Goal: Check status: Check status

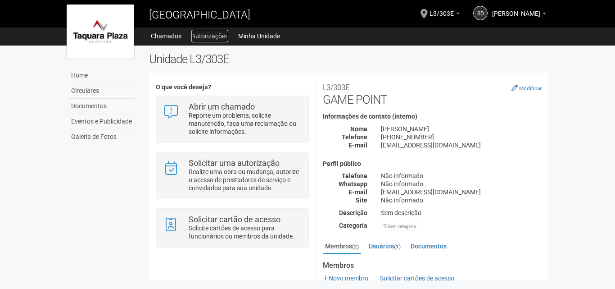
click at [222, 35] on link "Autorizações" at bounding box center [209, 36] width 37 height 13
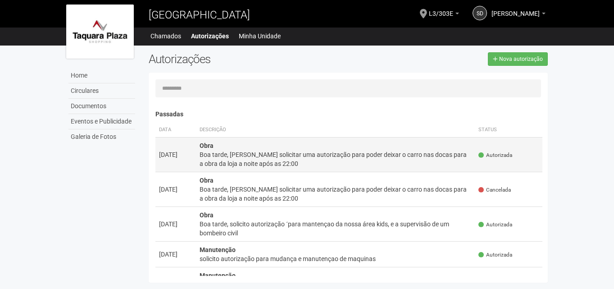
scroll to position [45, 0]
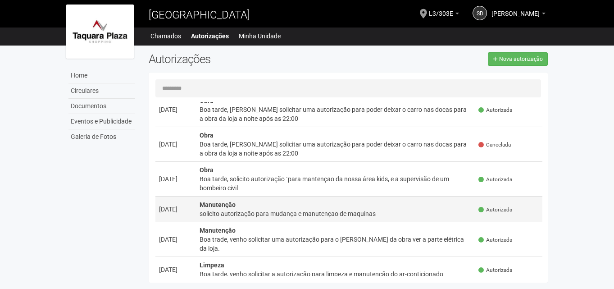
click at [273, 213] on div "solicito autorização para mudança e manutençao de maquinas" at bounding box center [335, 213] width 272 height 9
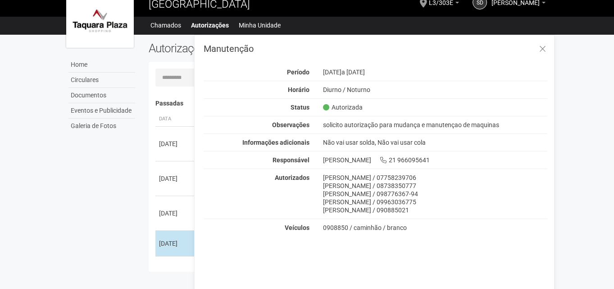
scroll to position [14, 0]
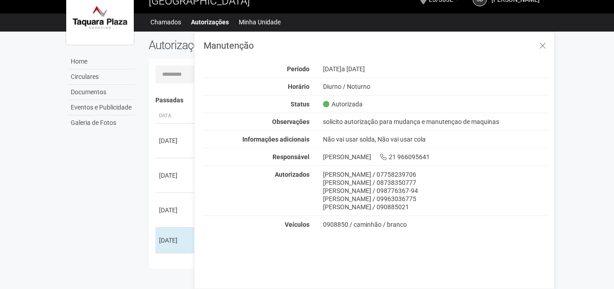
drag, startPoint x: 323, startPoint y: 119, endPoint x: 520, endPoint y: 121, distance: 196.4
click at [520, 121] on div "solicito autorização para mudança e manutençao de maquinas" at bounding box center [435, 122] width 238 height 8
copy div "solicito autorização para mudança e manutençao de maquinas"
drag, startPoint x: 347, startPoint y: 226, endPoint x: 322, endPoint y: 226, distance: 24.3
click at [323, 226] on div "0908850 / caminhão / branco" at bounding box center [435, 224] width 225 height 8
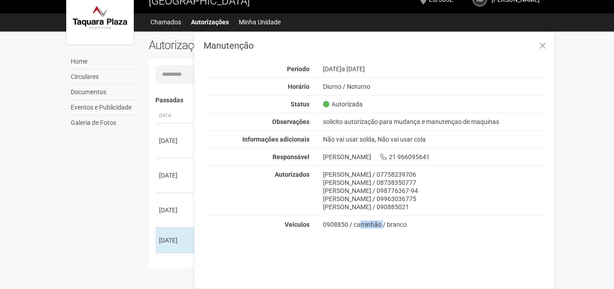
copy div "0908850"
drag, startPoint x: 323, startPoint y: 174, endPoint x: 465, endPoint y: 206, distance: 145.4
click at [465, 206] on div "[PERSON_NAME] / 07758239706 [PERSON_NAME] / 08738350777 [PERSON_NAME] / 0987763…" at bounding box center [435, 190] width 238 height 41
copy div "[PERSON_NAME] / 07758239706 [PERSON_NAME] / 08738350777 [PERSON_NAME] / 0987763…"
click at [469, 176] on div "[PERSON_NAME] / 07758239706" at bounding box center [435, 174] width 225 height 8
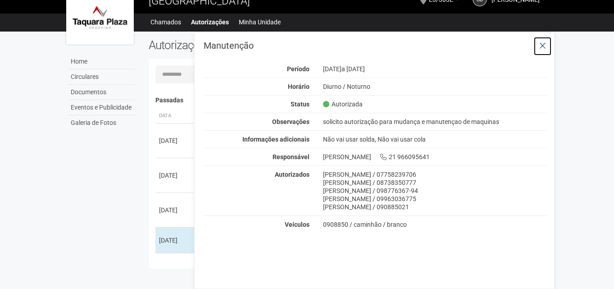
click at [540, 48] on icon at bounding box center [542, 45] width 7 height 9
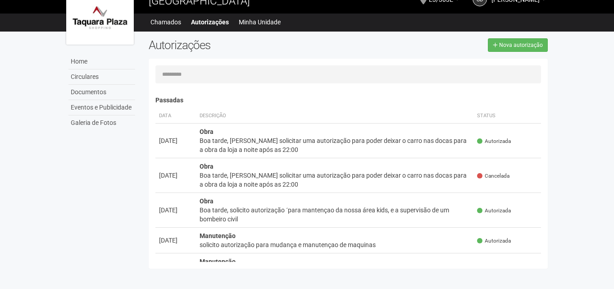
scroll to position [0, 0]
